Goal: Task Accomplishment & Management: Manage account settings

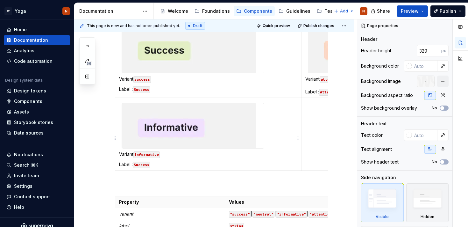
scroll to position [136, 0]
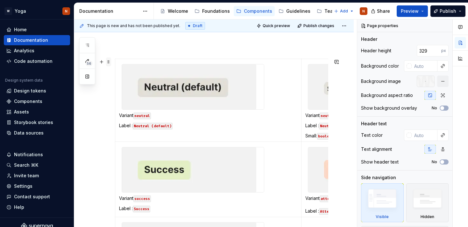
click at [108, 62] on span at bounding box center [108, 61] width 5 height 9
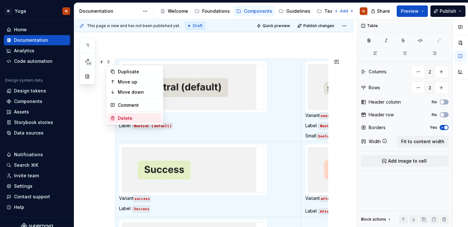
click at [133, 117] on div "Delete" at bounding box center [138, 118] width 41 height 6
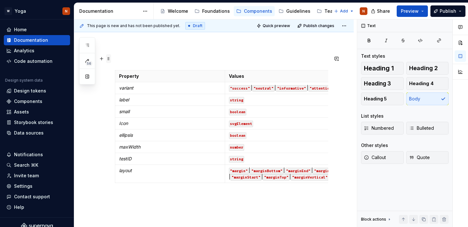
click at [109, 60] on span at bounding box center [108, 58] width 5 height 9
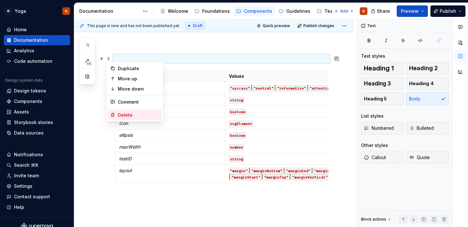
click at [131, 115] on div "Delete" at bounding box center [138, 115] width 41 height 6
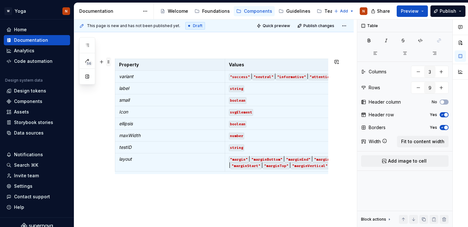
click at [109, 62] on span at bounding box center [108, 61] width 5 height 9
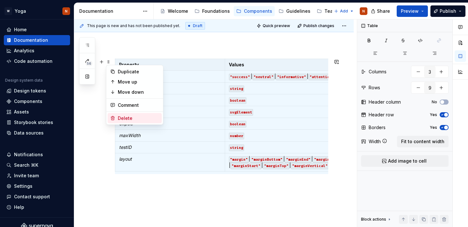
click at [130, 117] on div "Delete" at bounding box center [138, 118] width 41 height 6
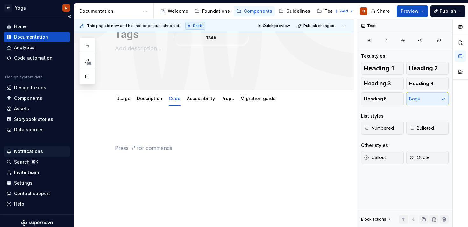
scroll to position [7, 0]
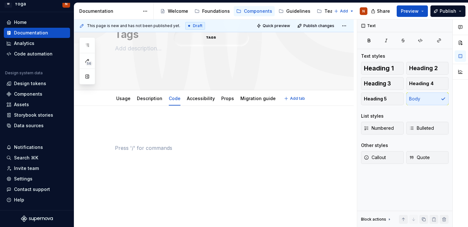
type textarea "*"
click at [22, 180] on div "Settings" at bounding box center [23, 178] width 18 height 6
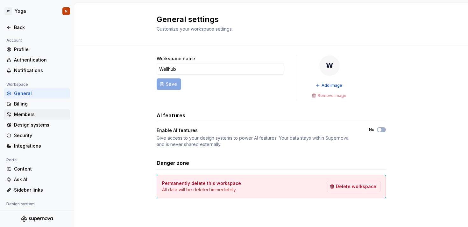
click at [32, 115] on div "Members" at bounding box center [40, 114] width 53 height 6
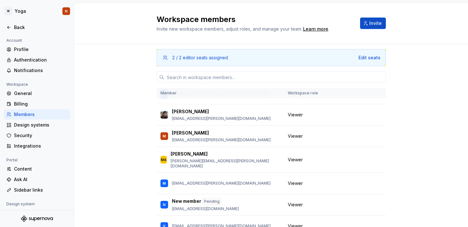
scroll to position [153, 0]
click at [294, 222] on span "Viewer" at bounding box center [295, 225] width 15 height 6
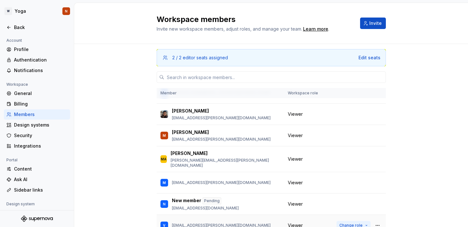
click at [352, 222] on span "Change role" at bounding box center [350, 224] width 23 height 5
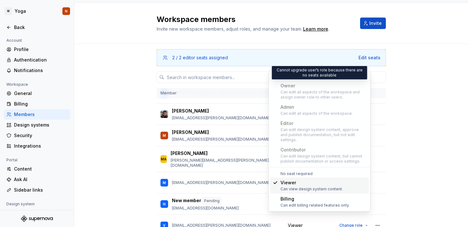
click at [305, 89] on div "Can edit all aspects of the workspace and assign owner role to other users." at bounding box center [323, 94] width 86 height 10
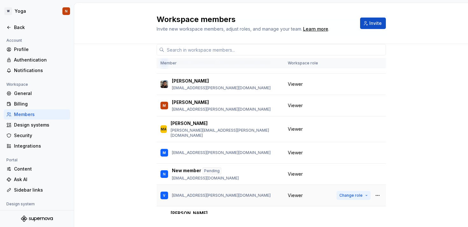
click at [352, 192] on span "Change role" at bounding box center [350, 194] width 23 height 5
click at [425, 115] on div "2 / 2 editor seats assigned Edit seats Member Workspace role N natalio natalio.…" at bounding box center [271, 126] width 394 height 224
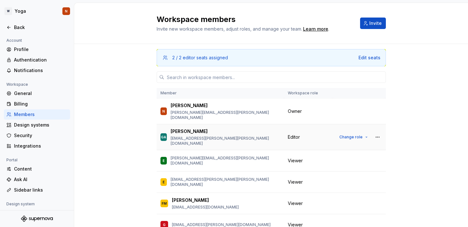
scroll to position [0, 0]
click at [378, 108] on button "button" at bounding box center [377, 111] width 9 height 9
click at [336, 123] on div "Transfer ownership" at bounding box center [333, 121] width 44 height 6
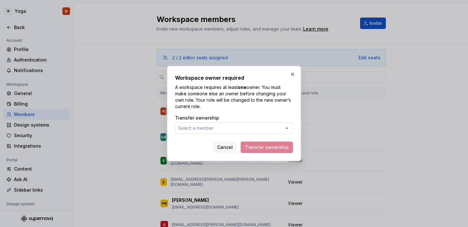
click at [193, 129] on span "Select a member" at bounding box center [196, 127] width 36 height 5
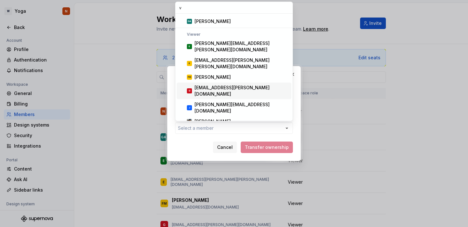
scroll to position [31, 0]
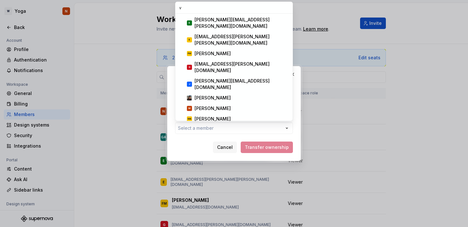
type input "v"
click at [219, 143] on div "vitor.oliveira@wellhub.com" at bounding box center [241, 149] width 94 height 13
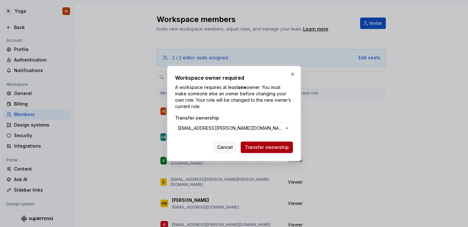
click at [265, 143] on button "Transfer ownership" at bounding box center [267, 146] width 52 height 11
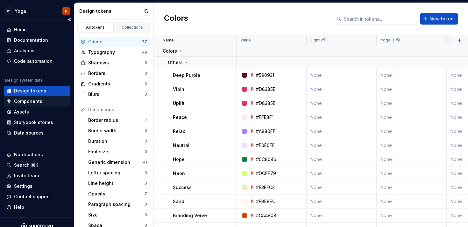
click at [31, 104] on div "Components" at bounding box center [28, 101] width 28 height 6
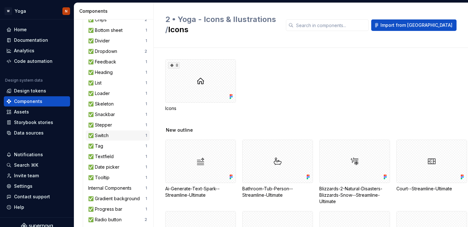
scroll to position [107, 0]
click at [102, 145] on div "✅ Tag" at bounding box center [96, 146] width 17 height 6
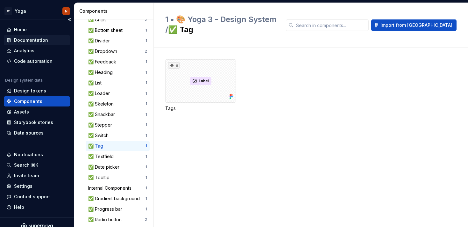
click at [38, 39] on div "Documentation" at bounding box center [31, 40] width 34 height 6
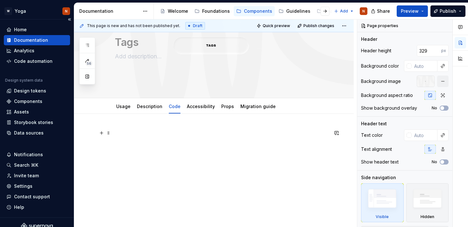
scroll to position [42, 0]
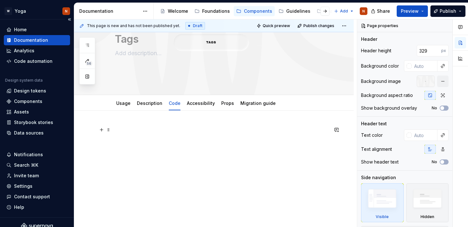
type textarea "*"
